Goal: Task Accomplishment & Management: Use online tool/utility

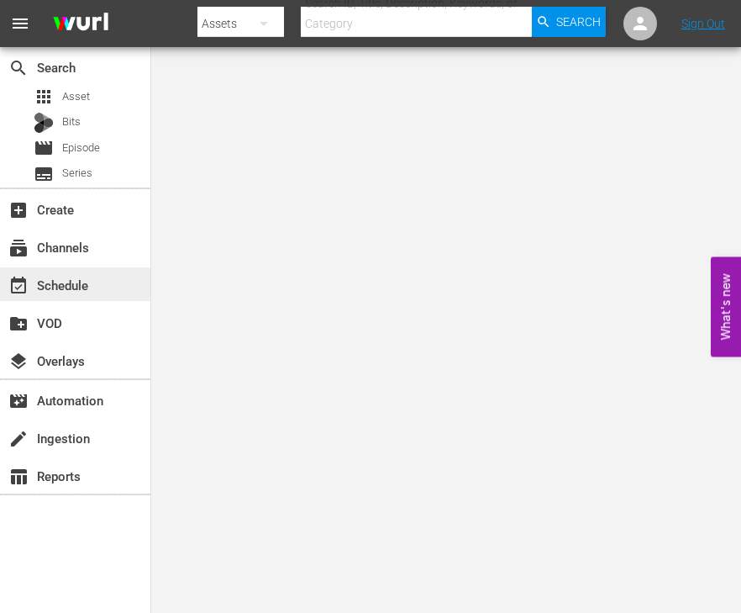
click at [131, 280] on div "event_available Schedule" at bounding box center [75, 284] width 150 height 34
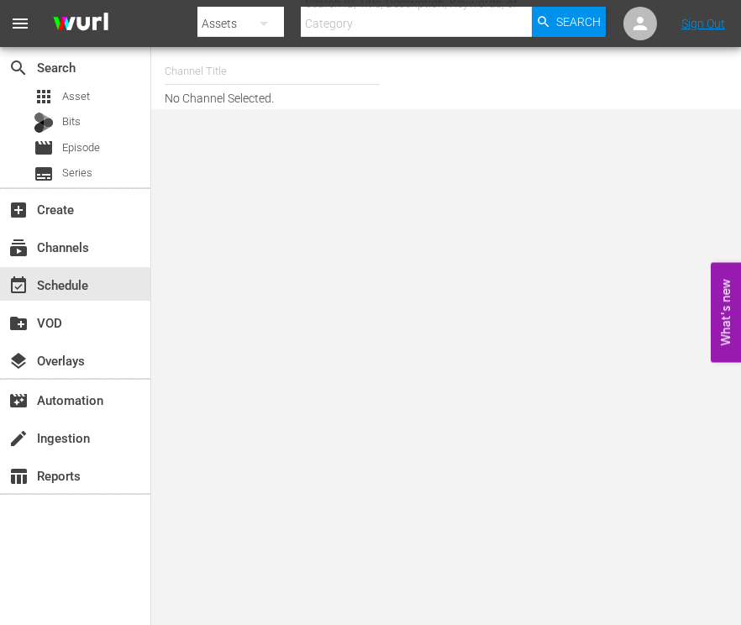
click at [192, 82] on input "text" at bounding box center [272, 71] width 215 height 40
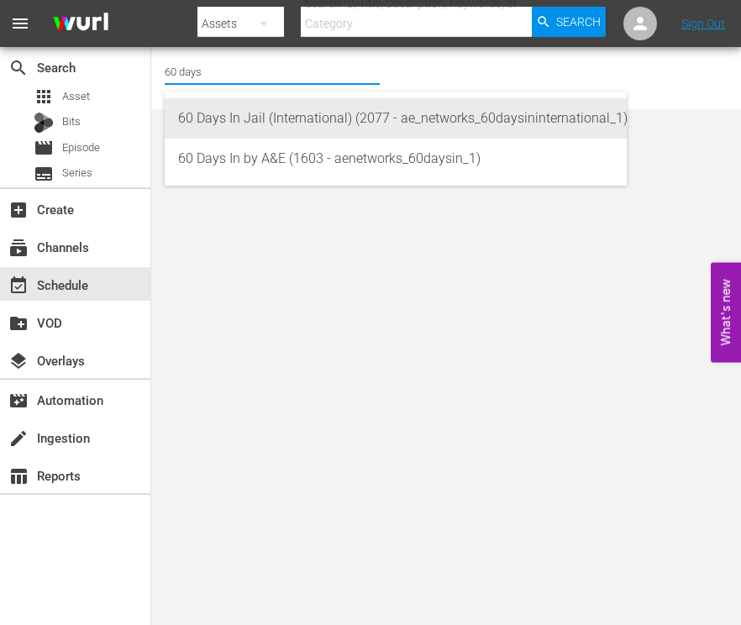
click at [232, 108] on div "60 Days In Jail (International) (2077 - ae_networks_60daysininternational_1)" at bounding box center [395, 118] width 435 height 40
type input "60 Days In Jail (International) (2077 - ae_networks_60daysininternational_1)"
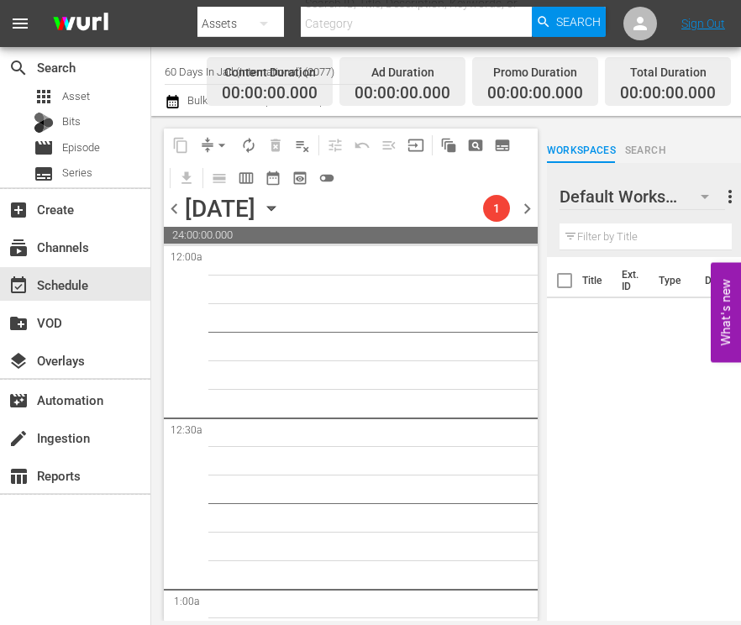
click at [275, 211] on icon "button" at bounding box center [271, 209] width 8 height 4
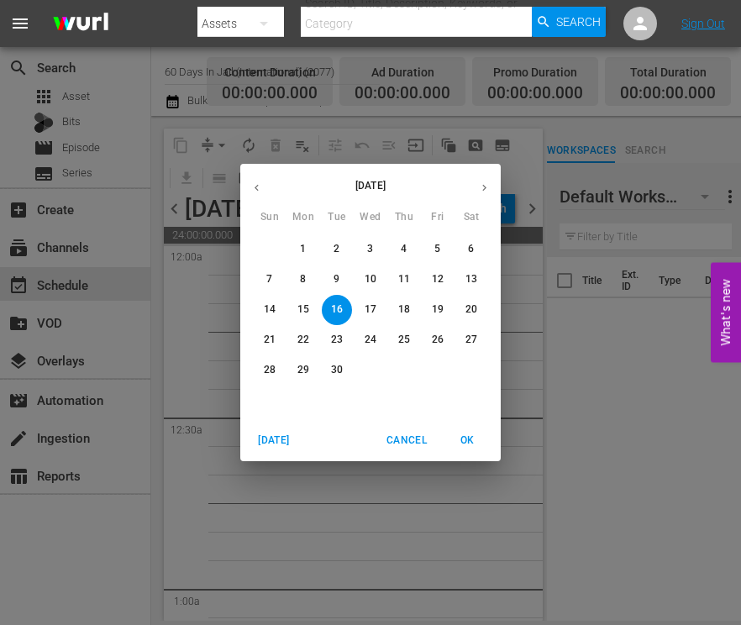
click at [489, 184] on icon "button" at bounding box center [484, 188] width 13 height 13
click at [375, 366] on p "29" at bounding box center [371, 370] width 12 height 14
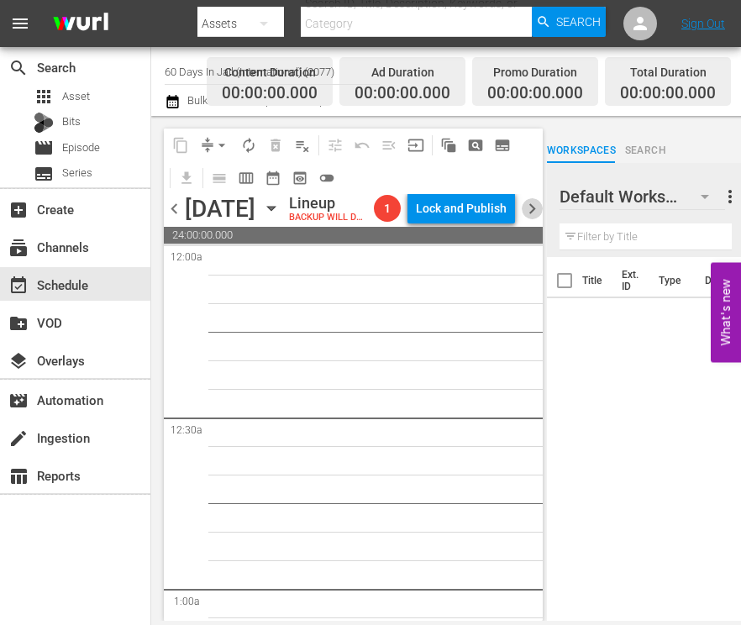
click at [532, 219] on span "chevron_right" at bounding box center [532, 208] width 21 height 21
